Goal: Information Seeking & Learning: Find specific page/section

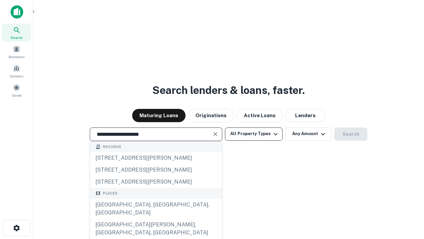
click at [156, 218] on div "[GEOGRAPHIC_DATA], [GEOGRAPHIC_DATA], [GEOGRAPHIC_DATA]" at bounding box center [156, 209] width 132 height 20
click at [254, 134] on button "All Property Types" at bounding box center [254, 133] width 58 height 13
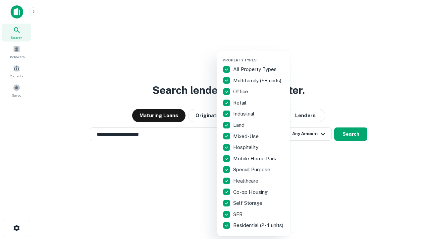
type input "**********"
click at [259, 56] on button "button" at bounding box center [259, 56] width 73 height 0
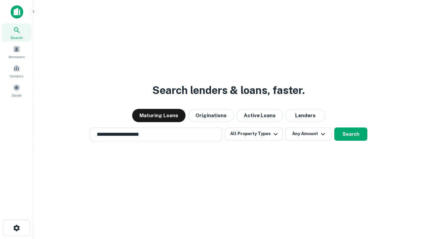
scroll to position [10, 0]
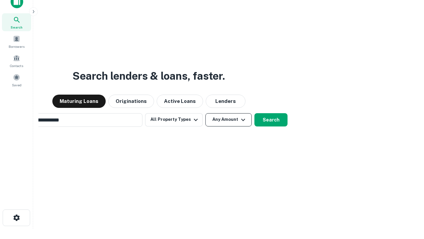
click at [205, 113] on button "Any Amount" at bounding box center [228, 119] width 46 height 13
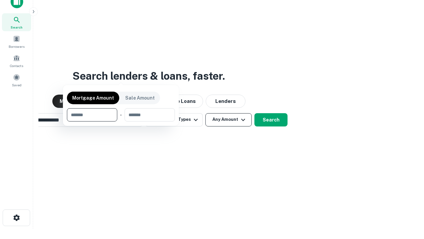
scroll to position [11, 0]
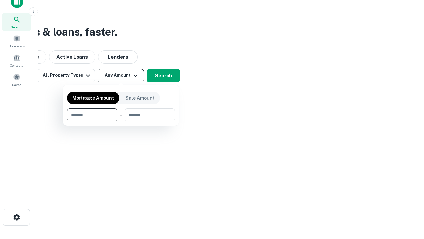
type input "*******"
click at [121, 121] on button "button" at bounding box center [121, 121] width 108 height 0
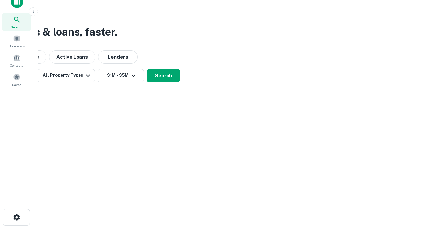
scroll to position [10, 0]
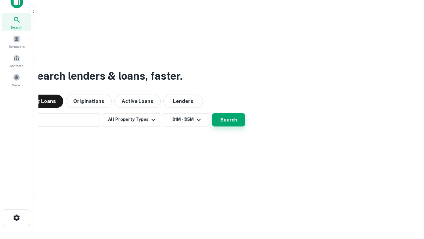
click at [212, 113] on button "Search" at bounding box center [228, 119] width 33 height 13
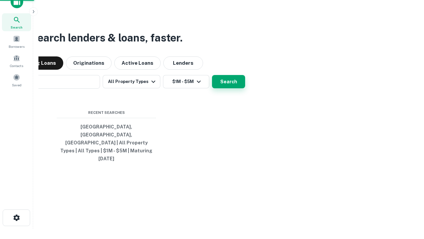
scroll to position [11, 0]
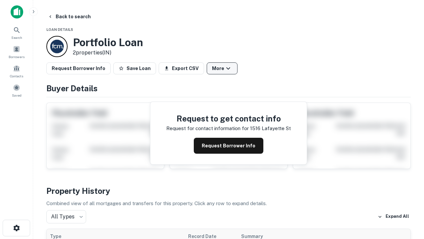
click at [222, 68] on button "More" at bounding box center [222, 68] width 31 height 12
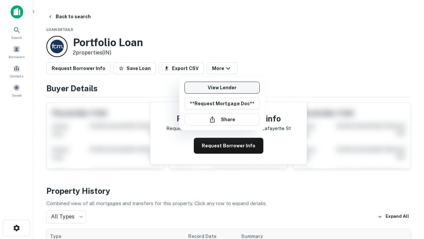
click at [222, 87] on link "View Lender" at bounding box center [222, 88] width 75 height 12
